Goal: Task Accomplishment & Management: Manage account settings

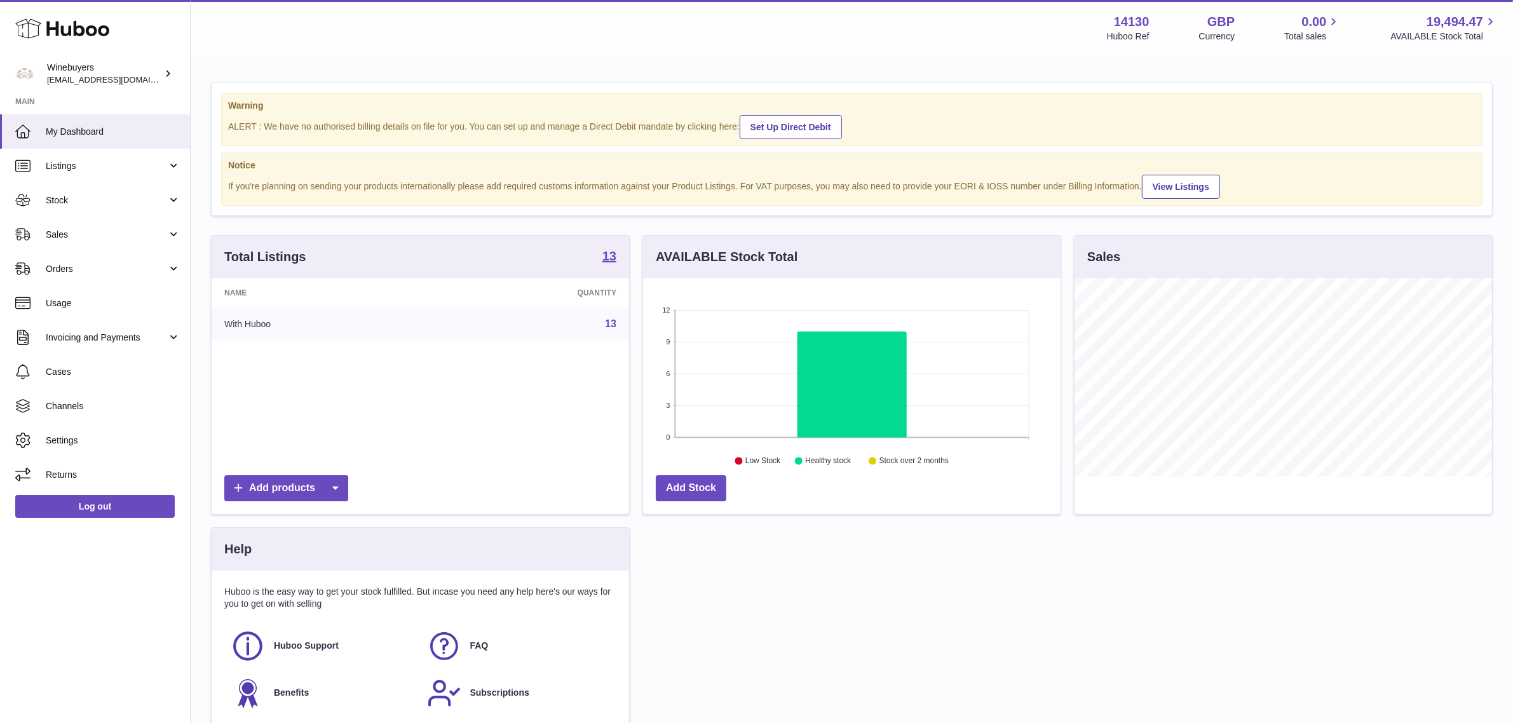
scroll to position [635402, 635183]
drag, startPoint x: 102, startPoint y: 332, endPoint x: 105, endPoint y: 341, distance: 8.6
click at [102, 332] on span "Invoicing and Payments" at bounding box center [106, 338] width 121 height 12
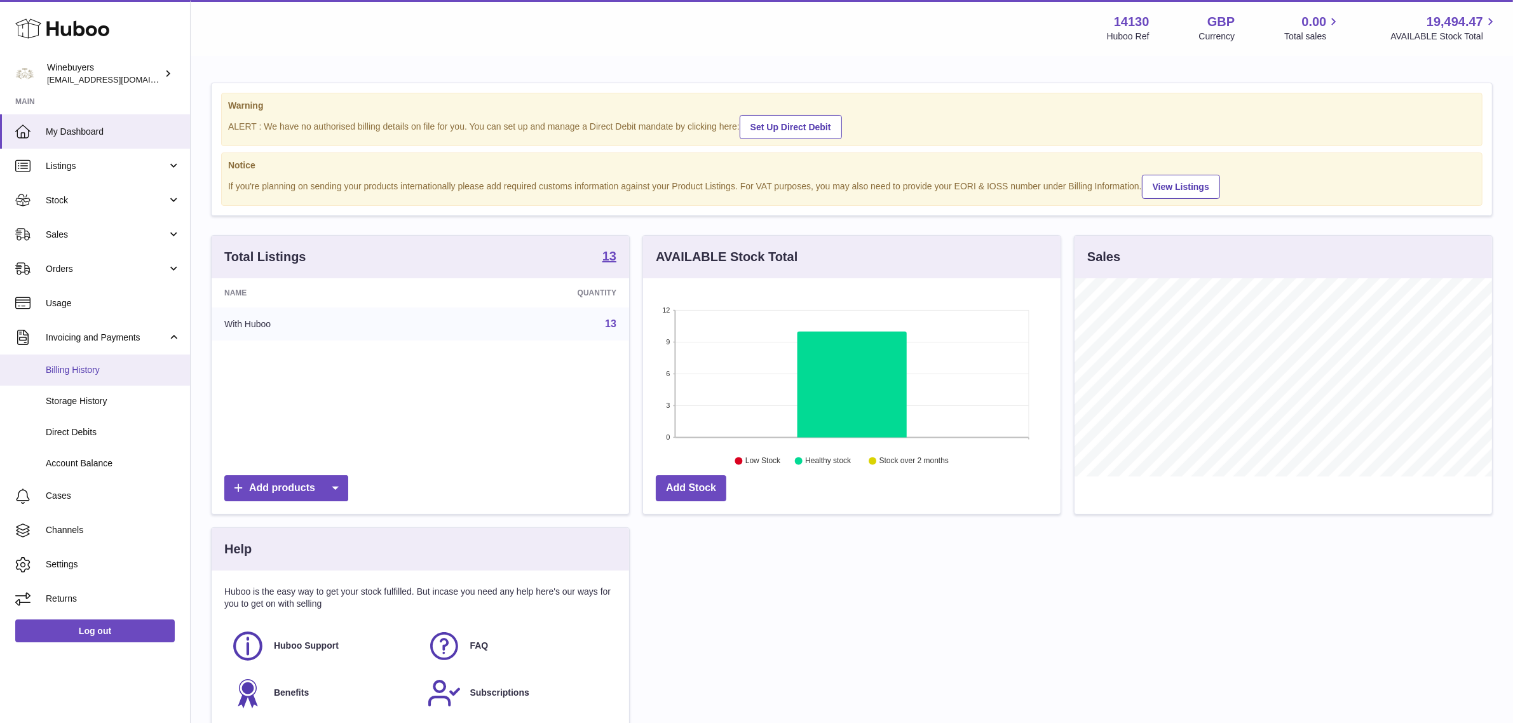
click at [100, 371] on span "Billing History" at bounding box center [113, 370] width 135 height 12
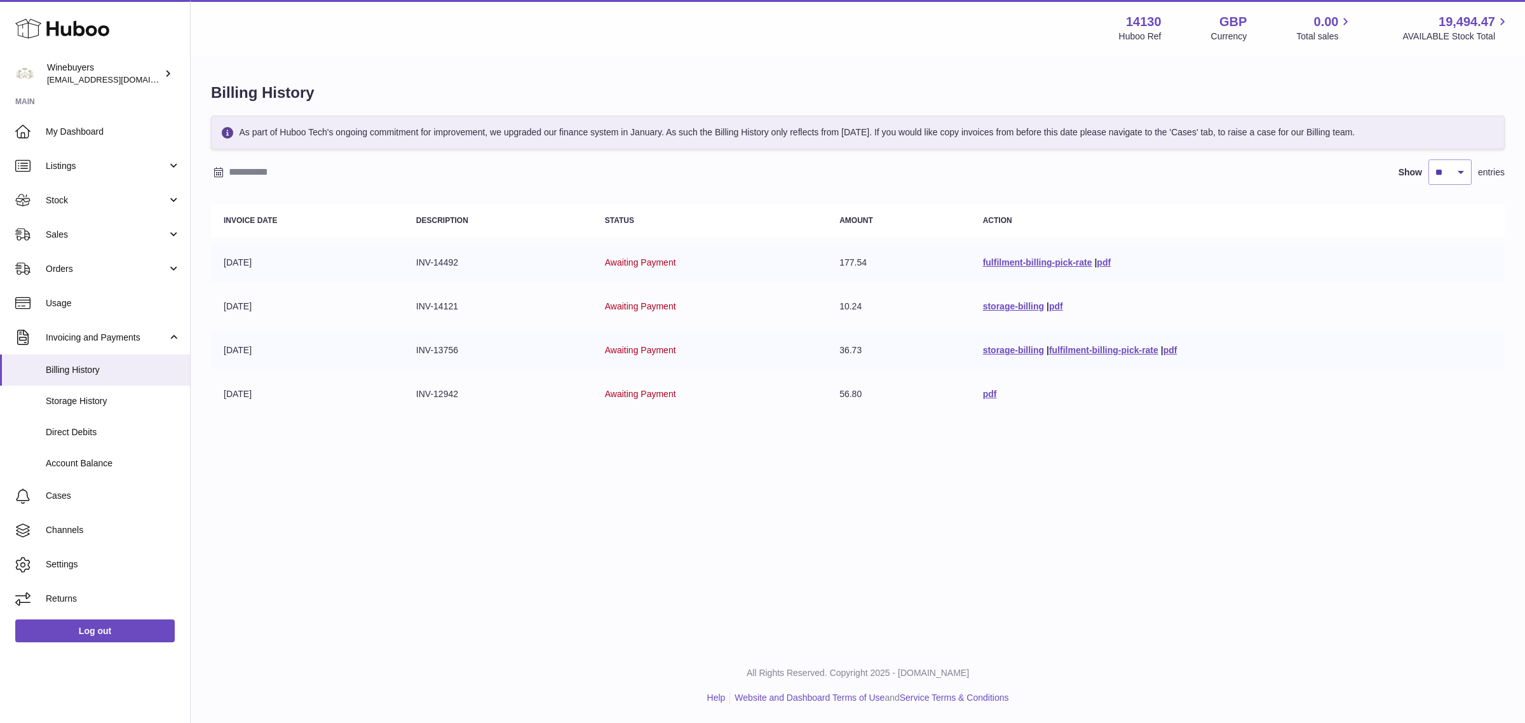
click at [343, 535] on div "Menu Huboo 14130 Huboo Ref GBP Currency 0.00 Total sales 19,494.47 AVAILABLE St…" at bounding box center [858, 324] width 1335 height 648
click at [988, 355] on link "storage-billing" at bounding box center [1013, 350] width 61 height 10
click at [388, 518] on div "Menu Huboo 14130 Huboo Ref GBP Currency 0.00 Total sales 19,494.47 AVAILABLE St…" at bounding box center [858, 324] width 1335 height 648
click at [983, 311] on link "storage-billing" at bounding box center [1013, 306] width 61 height 10
click at [537, 560] on div "Menu Huboo 14130 Huboo Ref GBP Currency 0.00 Total sales 19,494.47 AVAILABLE St…" at bounding box center [858, 324] width 1335 height 648
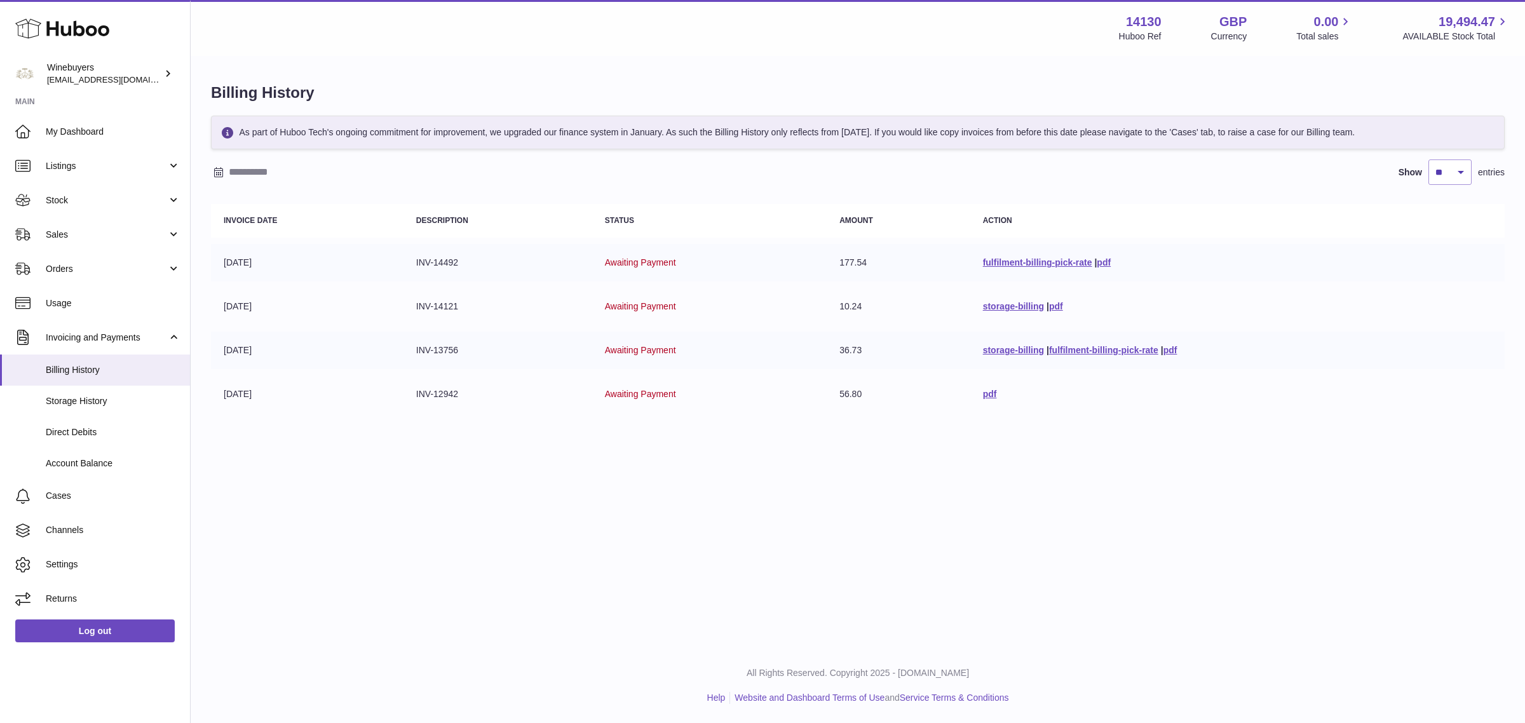
click at [411, 510] on div "Menu Huboo 14130 Huboo Ref GBP Currency 0.00 Total sales 19,494.47 AVAILABLE St…" at bounding box center [858, 324] width 1335 height 648
